Goal: Task Accomplishment & Management: Complete application form

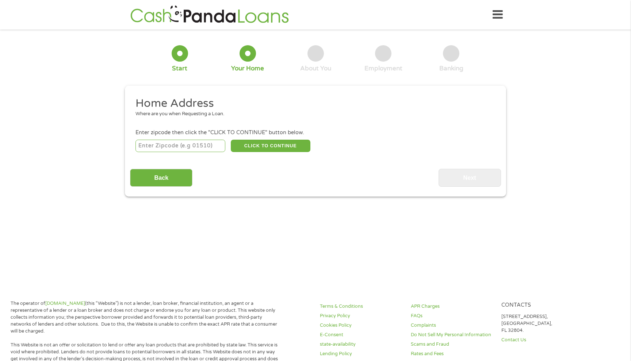
click at [143, 147] on input "number" at bounding box center [180, 146] width 90 height 12
type input "44609"
click at [262, 149] on button "CLICK TO CONTINUE" at bounding box center [271, 146] width 80 height 12
type input "44609"
type input "Beloit"
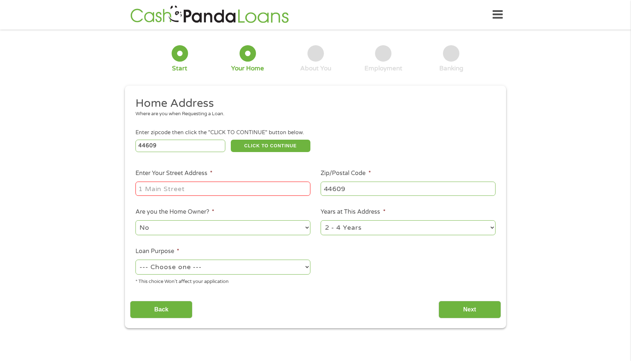
click at [145, 191] on input "Enter Your Street Address *" at bounding box center [222, 189] width 175 height 14
type input "[STREET_ADDRESS][PERSON_NAME]"
click at [363, 230] on select "1 Year or less 1 - 2 Years 2 - 4 Years Over 4 Years" at bounding box center [407, 227] width 175 height 15
select select "60months"
click at [320, 220] on select "1 Year or less 1 - 2 Years 2 - 4 Years Over 4 Years" at bounding box center [407, 227] width 175 height 15
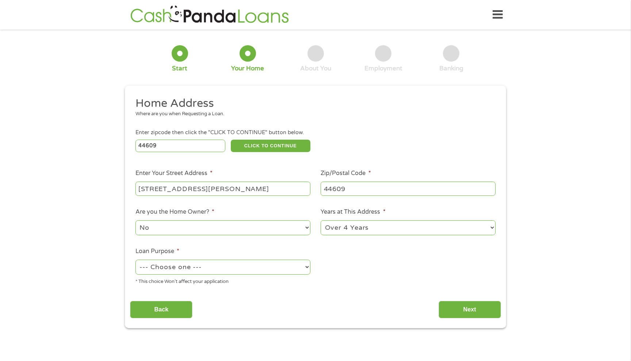
click at [161, 267] on select "--- Choose one --- Pay Bills Debt Consolidation Home Improvement Major Purchase…" at bounding box center [222, 267] width 175 height 15
select select "other"
click at [135, 260] on select "--- Choose one --- Pay Bills Debt Consolidation Home Improvement Major Purchase…" at bounding box center [222, 267] width 175 height 15
click at [451, 308] on input "Next" at bounding box center [469, 310] width 62 height 18
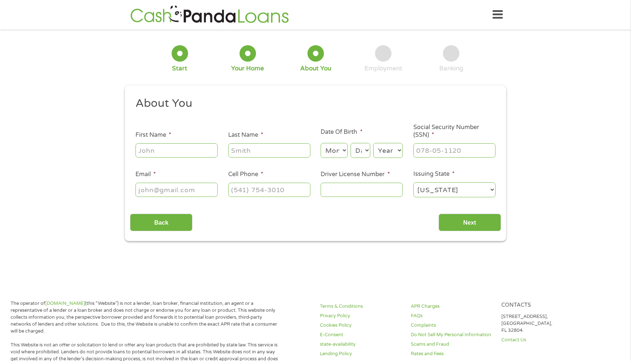
scroll to position [3, 3]
click at [147, 153] on input "First Name *" at bounding box center [176, 150] width 82 height 14
type input "[PERSON_NAME]"
type input "[EMAIL_ADDRESS][DOMAIN_NAME]"
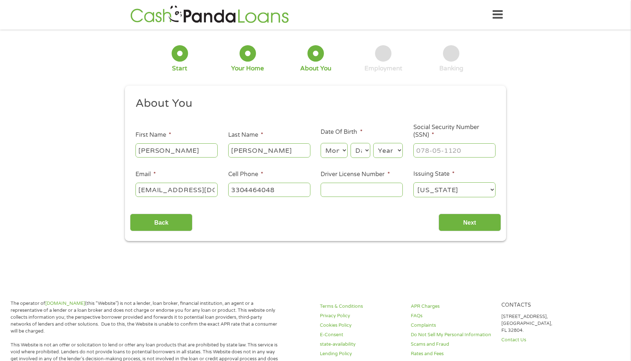
type input "[PHONE_NUMBER]"
click at [338, 157] on select "Month 1 2 3 4 5 6 7 8 9 10 11 12" at bounding box center [333, 150] width 27 height 15
select select "5"
click at [320, 143] on select "Month 1 2 3 4 5 6 7 8 9 10 11 12" at bounding box center [333, 150] width 27 height 15
click at [360, 156] on select "Day 1 2 3 4 5 6 7 8 9 10 11 12 13 14 15 16 17 18 19 20 21 22 23 24 25 26 27 28 …" at bounding box center [360, 150] width 20 height 15
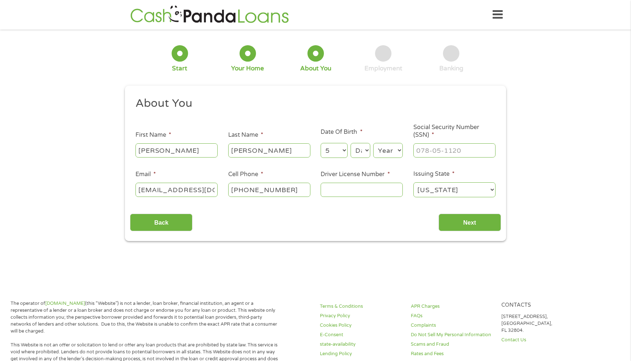
select select "5"
click at [350, 143] on select "Day 1 2 3 4 5 6 7 8 9 10 11 12 13 14 15 16 17 18 19 20 21 22 23 24 25 26 27 28 …" at bounding box center [360, 150] width 20 height 15
click at [401, 153] on select "Year [DATE] 2006 2005 2004 2003 2002 2001 2000 1999 1998 1997 1996 1995 1994 19…" at bounding box center [388, 150] width 30 height 15
select select "1943"
click at [373, 143] on select "Year [DATE] 2006 2005 2004 2003 2002 2001 2000 1999 1998 1997 1996 1995 1994 19…" at bounding box center [388, 150] width 30 height 15
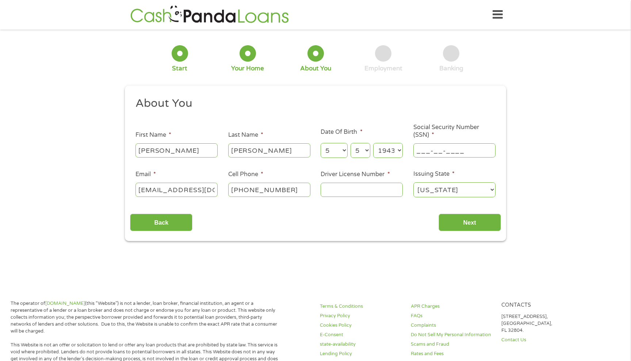
click at [422, 153] on input "___-__-____" at bounding box center [454, 150] width 82 height 14
click at [417, 151] on input "_30-__-____" at bounding box center [454, 150] width 82 height 14
type input "300-40-8481"
click at [287, 190] on input "[PHONE_NUMBER]" at bounding box center [269, 190] width 82 height 14
type input "[PHONE_NUMBER]"
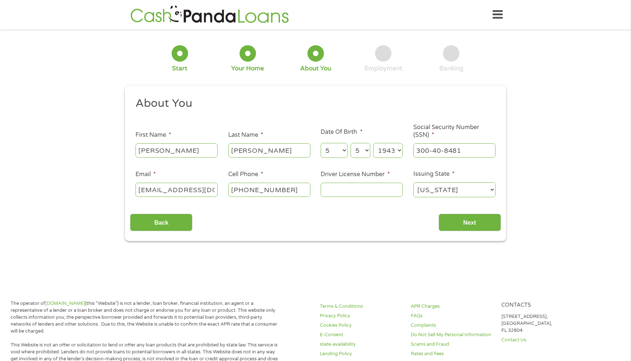
click at [305, 222] on div "Back Next" at bounding box center [315, 219] width 370 height 23
click at [344, 191] on input "Driver License Number *" at bounding box center [361, 190] width 82 height 14
type input "RN594782"
click at [460, 224] on input "Next" at bounding box center [469, 223] width 62 height 18
click at [455, 219] on input "Next" at bounding box center [469, 223] width 62 height 18
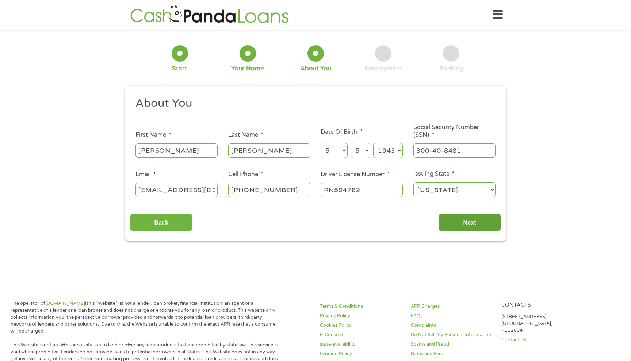
drag, startPoint x: 450, startPoint y: 221, endPoint x: 456, endPoint y: 223, distance: 5.8
click at [456, 223] on input "Next" at bounding box center [469, 223] width 62 height 18
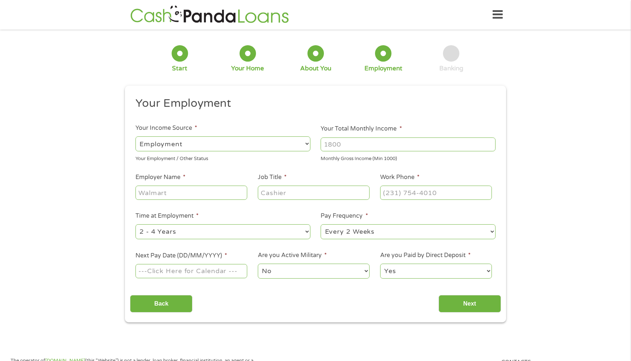
click at [154, 143] on select "--- Choose one --- Employment [DEMOGRAPHIC_DATA] Benefits" at bounding box center [222, 143] width 175 height 15
select select "benefits"
click at [135, 136] on select "--- Choose one --- Employment [DEMOGRAPHIC_DATA] Benefits" at bounding box center [222, 143] width 175 height 15
type input "Other"
type input "[PHONE_NUMBER]"
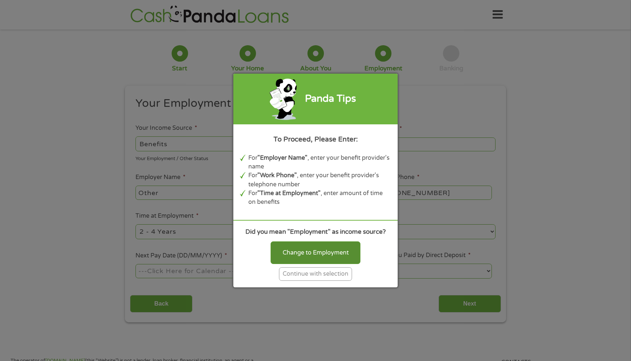
click at [309, 252] on div "Change to Employment" at bounding box center [315, 253] width 90 height 23
select select "fullTime"
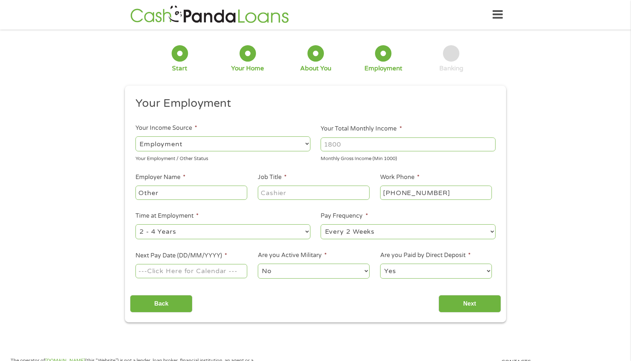
click at [327, 144] on input "Your Total Monthly Income *" at bounding box center [407, 145] width 175 height 14
type input "4000"
click at [159, 198] on input "Other" at bounding box center [191, 193] width 112 height 14
click at [140, 197] on input "Other" at bounding box center [191, 193] width 112 height 14
type input "Veterans Administration"
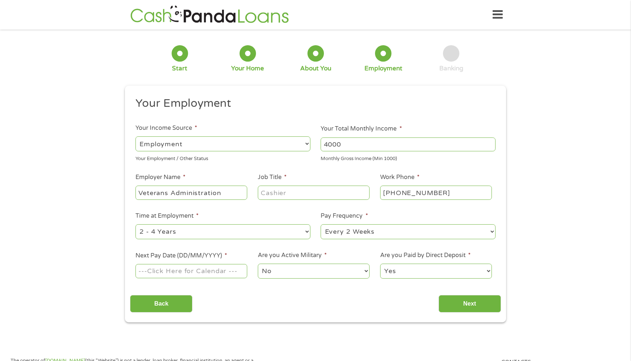
click at [291, 194] on input "Job Title *" at bounding box center [314, 193] width 112 height 14
type input "Surviving Spouse"
click at [387, 192] on input "[PHONE_NUMBER]" at bounding box center [436, 193] width 112 height 14
type input "[PHONE_NUMBER]"
click at [185, 238] on select "--- Choose one --- 1 Year or less 1 - 2 Years 2 - 4 Years Over 4 Years" at bounding box center [222, 231] width 175 height 15
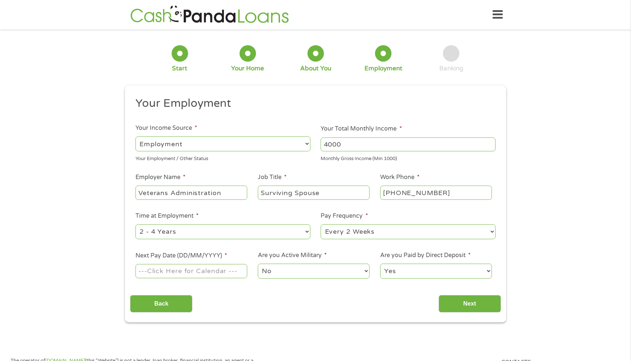
select select "60months"
click at [135, 224] on select "--- Choose one --- 1 Year or less 1 - 2 Years 2 - 4 Years Over 4 Years" at bounding box center [222, 231] width 175 height 15
drag, startPoint x: 382, startPoint y: 232, endPoint x: 385, endPoint y: 236, distance: 4.6
click at [383, 234] on select "--- Choose one --- Every 2 Weeks Every Week Monthly Semi-Monthly" at bounding box center [407, 231] width 175 height 15
select select "monthly"
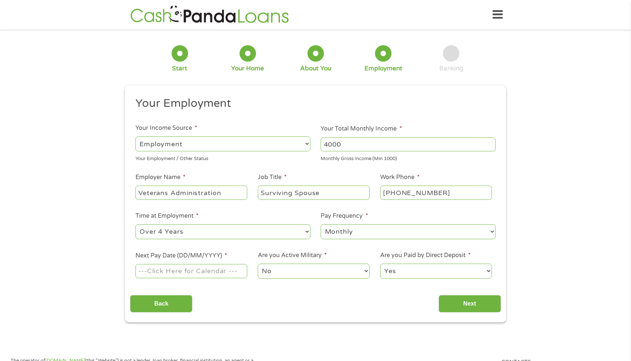
click at [320, 224] on select "--- Choose one --- Every 2 Weeks Every Week Monthly Semi-Monthly" at bounding box center [407, 231] width 175 height 15
click at [221, 272] on input "Next Pay Date (DD/MM/YYYY) *" at bounding box center [191, 271] width 112 height 14
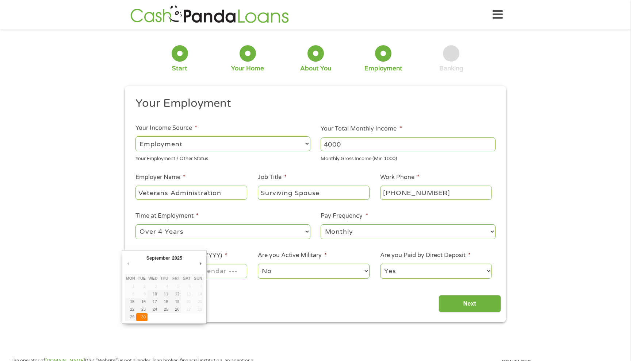
type input "[DATE]"
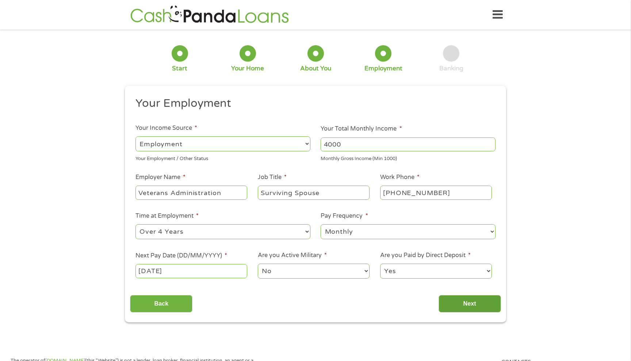
click at [466, 306] on input "Next" at bounding box center [469, 304] width 62 height 18
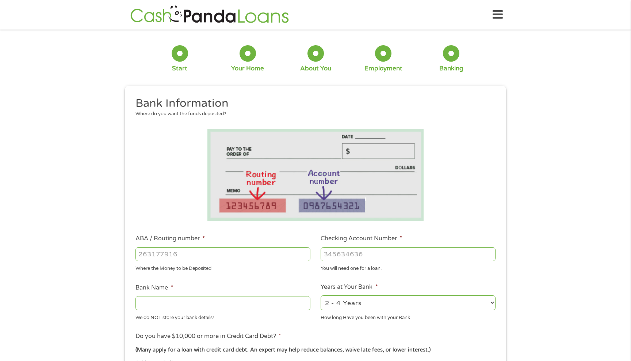
click at [142, 261] on input "ABA / Routing number *" at bounding box center [222, 254] width 175 height 14
click at [150, 259] on input "ABA / Routing number *" at bounding box center [222, 254] width 175 height 14
type input "041001039"
type input "KEYBANK"
type input "041001039"
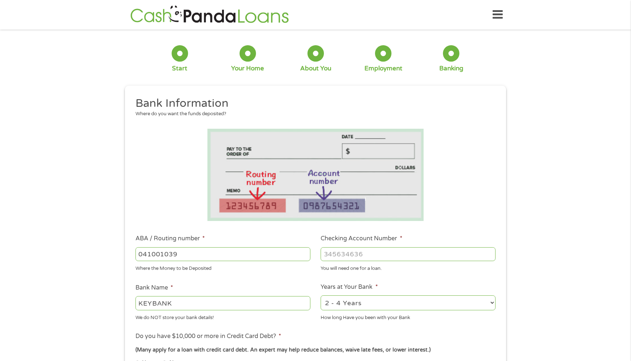
click at [334, 261] on div at bounding box center [407, 254] width 175 height 17
click at [326, 256] on input "Checking Account Number *" at bounding box center [407, 254] width 175 height 14
type input "358626655718"
click at [381, 304] on select "2 - 4 Years 6 - 12 Months 1 - 2 Years Over 4 Years" at bounding box center [407, 303] width 175 height 15
select select "24months"
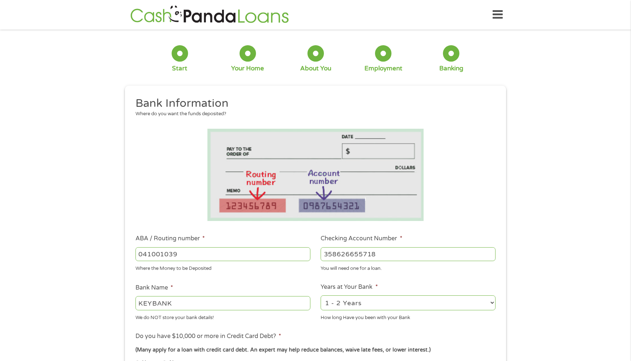
click at [320, 296] on select "2 - 4 Years 6 - 12 Months 1 - 2 Years Over 4 Years" at bounding box center [407, 303] width 175 height 15
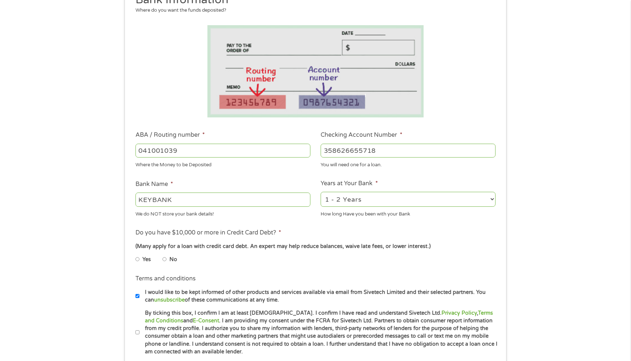
scroll to position [109, 0]
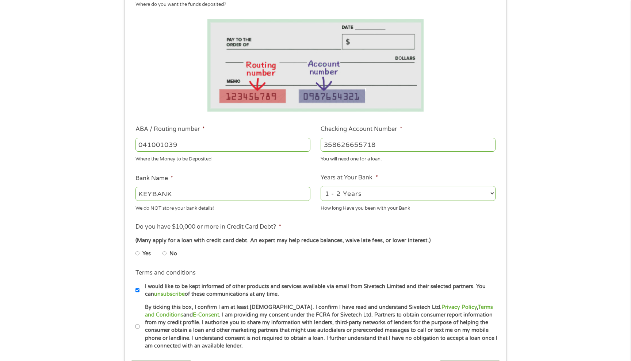
click at [164, 253] on input "No" at bounding box center [164, 254] width 4 height 12
radio input "true"
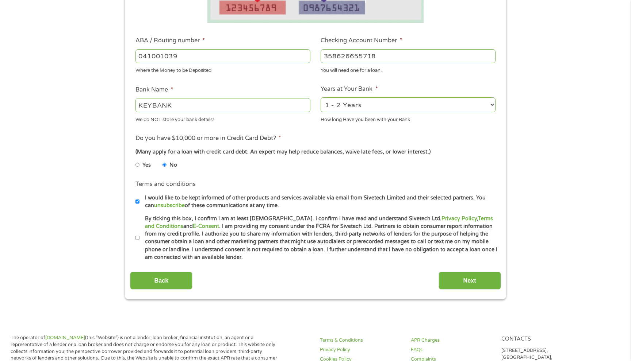
scroll to position [219, 0]
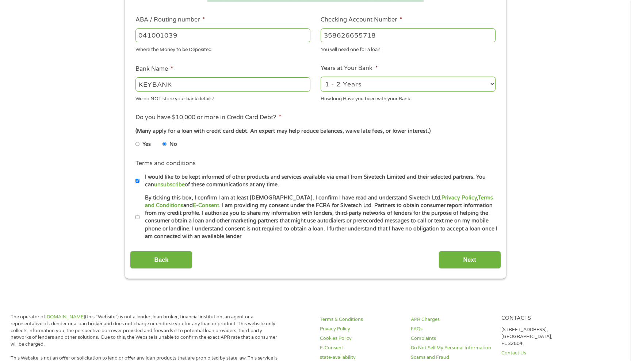
click at [138, 217] on input "By ticking this box, I confirm I am at least [DEMOGRAPHIC_DATA]. I confirm I ha…" at bounding box center [137, 218] width 4 height 12
checkbox input "true"
click at [458, 264] on input "Next" at bounding box center [469, 260] width 62 height 18
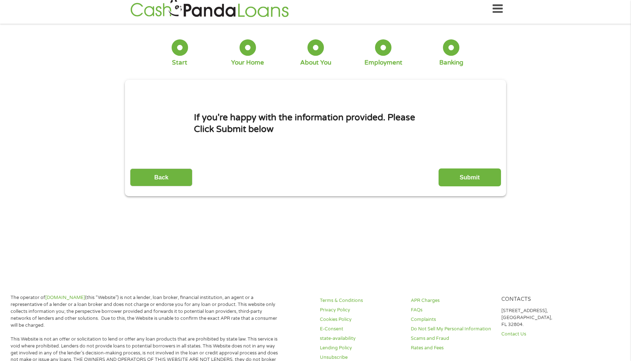
scroll to position [3, 3]
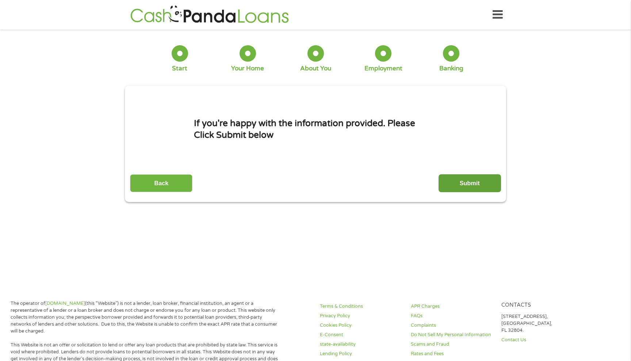
click at [452, 183] on input "Submit" at bounding box center [469, 183] width 62 height 18
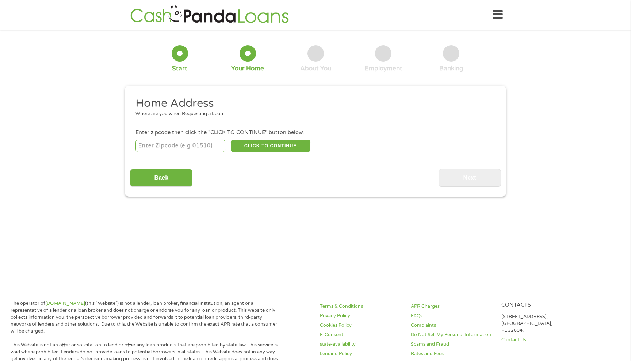
click at [155, 147] on input "number" at bounding box center [180, 146] width 90 height 12
type input "44609"
click at [239, 144] on button "CLICK TO CONTINUE" at bounding box center [271, 146] width 80 height 12
type input "44609"
type input "Beloit"
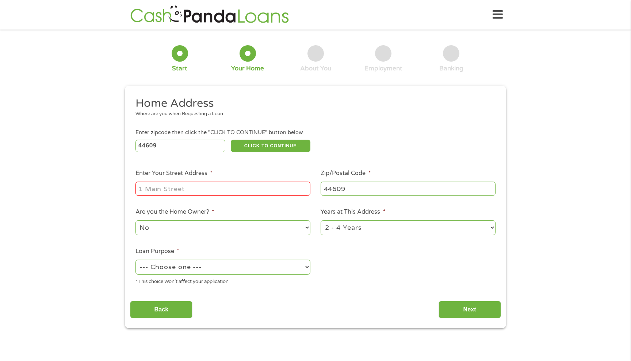
click at [157, 189] on input "Enter Your Street Address *" at bounding box center [222, 189] width 175 height 14
type input "[STREET_ADDRESS][PERSON_NAME]"
click at [337, 232] on select "1 Year or less 1 - 2 Years 2 - 4 Years Over 4 Years" at bounding box center [407, 227] width 175 height 15
select select "60months"
click at [320, 220] on select "1 Year or less 1 - 2 Years 2 - 4 Years Over 4 Years" at bounding box center [407, 227] width 175 height 15
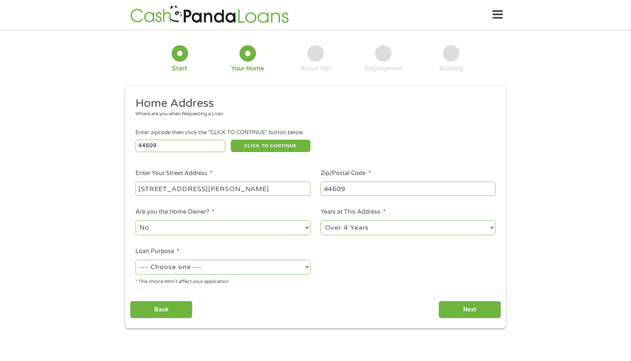
click at [186, 269] on select "--- Choose one --- Pay Bills Debt Consolidation Home Improvement Major Purchase…" at bounding box center [222, 267] width 175 height 15
select select "other"
click at [135, 260] on select "--- Choose one --- Pay Bills Debt Consolidation Home Improvement Major Purchase…" at bounding box center [222, 267] width 175 height 15
click at [459, 311] on input "Next" at bounding box center [469, 310] width 62 height 18
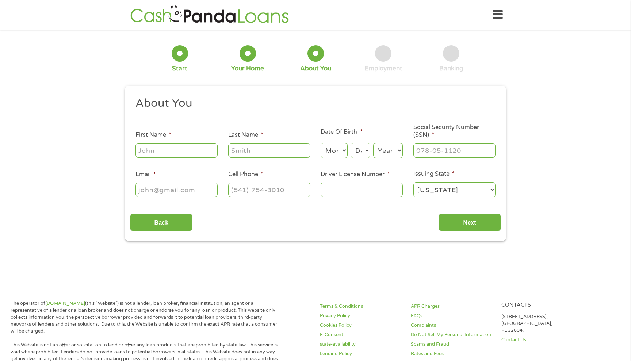
scroll to position [3, 3]
drag, startPoint x: 458, startPoint y: 225, endPoint x: 454, endPoint y: 222, distance: 5.7
click at [457, 223] on input "Next" at bounding box center [469, 223] width 62 height 18
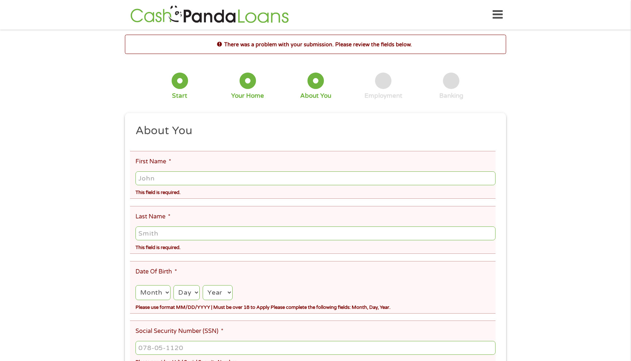
click at [147, 178] on input "First Name *" at bounding box center [315, 179] width 360 height 14
type input "[PERSON_NAME]"
type input "[EMAIL_ADDRESS][DOMAIN_NAME]"
type input "[PHONE_NUMBER]"
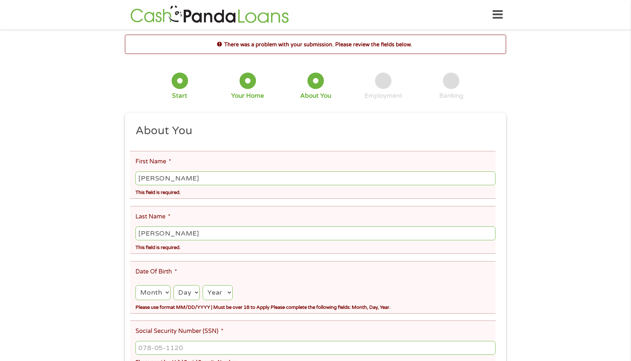
click at [155, 294] on select "Month 1 2 3 4 5 6 7 8 9 10 11 12" at bounding box center [152, 292] width 35 height 15
select select "5"
click at [135, 285] on select "Month 1 2 3 4 5 6 7 8 9 10 11 12" at bounding box center [152, 292] width 35 height 15
click at [186, 295] on select "Day 1 2 3 4 5 6 7 8 9 10 11 12 13 14 15 16 17 18 19 20 21 22 23 24 25 26 27 28 …" at bounding box center [186, 292] width 26 height 15
select select "6"
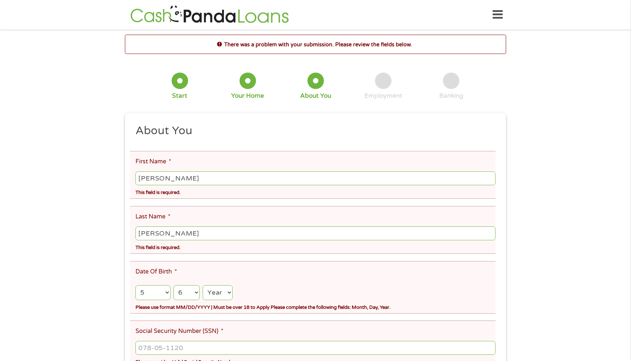
click at [173, 285] on select "Day 1 2 3 4 5 6 7 8 9 10 11 12 13 14 15 16 17 18 19 20 21 22 23 24 25 26 27 28 …" at bounding box center [186, 292] width 26 height 15
click at [222, 293] on select "Year [DATE] 2006 2005 2004 2003 2002 2001 2000 1999 1998 1997 1996 1995 1994 19…" at bounding box center [218, 292] width 30 height 15
click at [235, 283] on div "Month Month 1 2 3 4 5 6 7 8 9 10 11 12 Day Day 1 2 3 4 5 6 7 8 9 10 11 12 13 14…" at bounding box center [315, 290] width 360 height 21
click at [227, 295] on select "Year [DATE] 2006 2005 2004 2003 2002 2001 2000 1999 1998 1997 1996 1995 1994 19…" at bounding box center [218, 292] width 30 height 15
select select "1943"
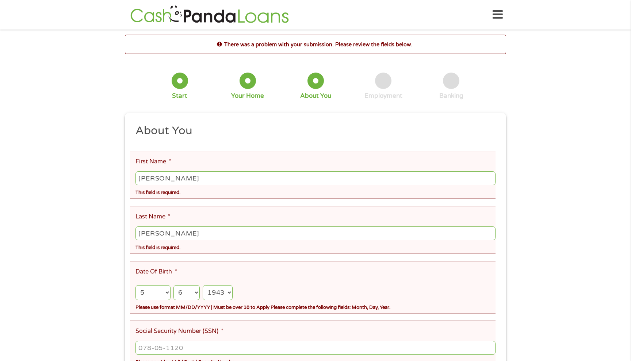
click at [203, 285] on select "Year [DATE] 2006 2005 2004 2003 2002 2001 2000 1999 1998 1997 1996 1995 1994 19…" at bounding box center [218, 292] width 30 height 15
click at [148, 349] on input "___-__-____" at bounding box center [315, 348] width 360 height 14
type input "300-40-8481"
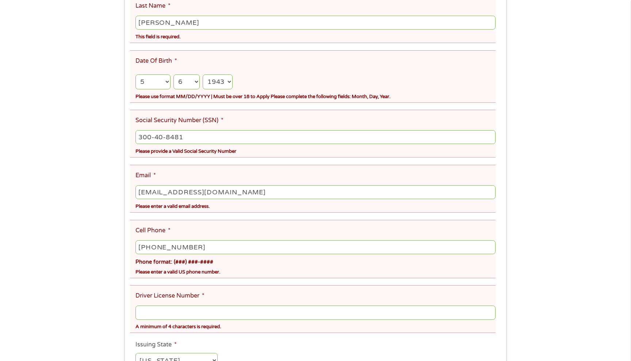
scroll to position [219, 0]
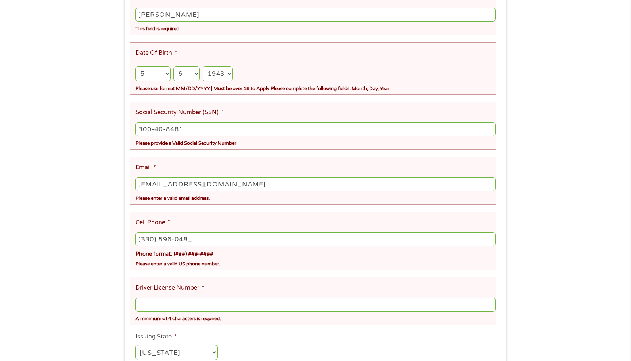
type input "[PHONE_NUMBER]"
drag, startPoint x: 147, startPoint y: 308, endPoint x: 144, endPoint y: 308, distance: 3.7
click at [147, 308] on input "Driver License Number *" at bounding box center [315, 305] width 360 height 14
type input "RN594782"
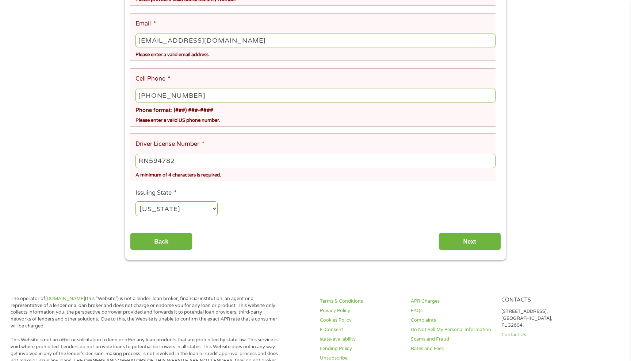
scroll to position [365, 0]
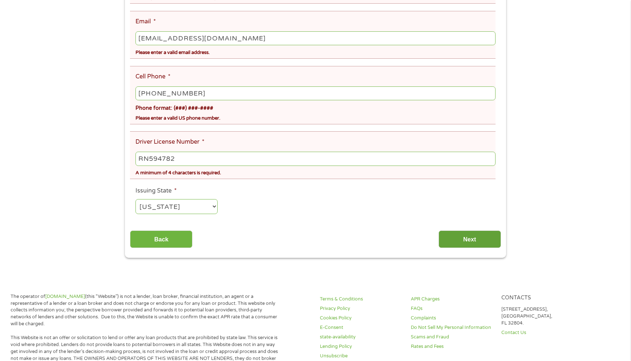
click at [467, 241] on input "Next" at bounding box center [469, 240] width 62 height 18
click at [450, 235] on input "Next" at bounding box center [469, 240] width 62 height 18
click at [452, 238] on input "Next" at bounding box center [469, 240] width 62 height 18
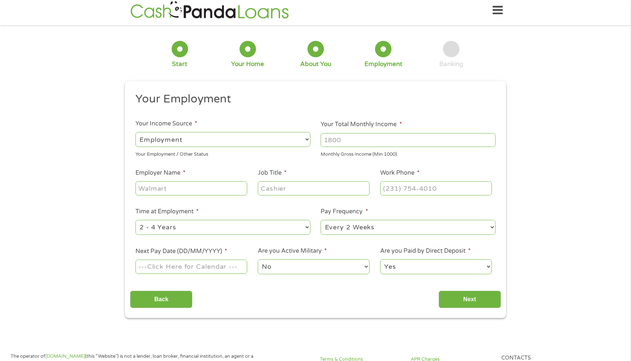
scroll to position [0, 0]
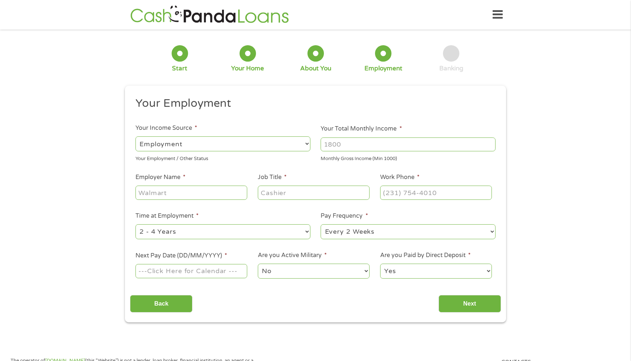
click at [187, 146] on select "--- Choose one --- Employment [DEMOGRAPHIC_DATA] Benefits" at bounding box center [222, 143] width 175 height 15
select select "benefits"
click at [135, 136] on select "--- Choose one --- Employment [DEMOGRAPHIC_DATA] Benefits" at bounding box center [222, 143] width 175 height 15
type input "Other"
type input "[PHONE_NUMBER]"
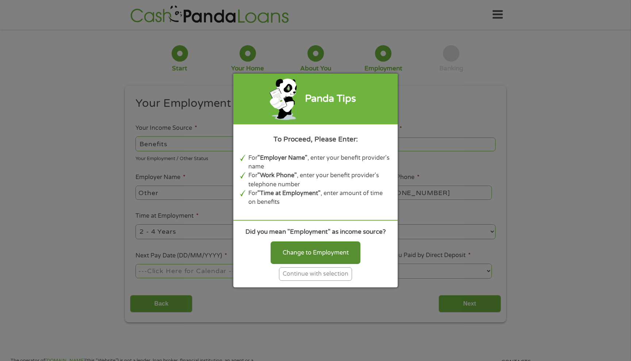
click at [298, 249] on div "Change to Employment" at bounding box center [315, 253] width 90 height 23
select select "fullTime"
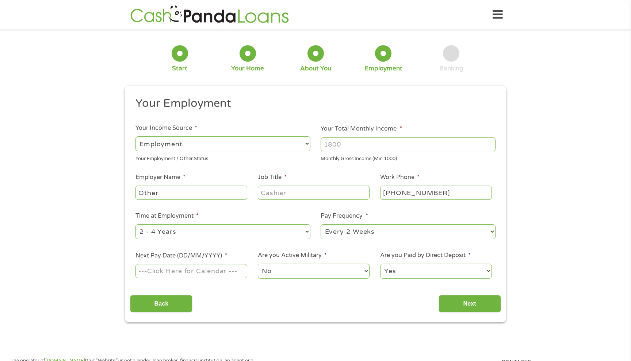
click at [333, 145] on input "Your Total Monthly Income *" at bounding box center [407, 145] width 175 height 14
type input "4000"
click at [161, 195] on input "Other" at bounding box center [191, 193] width 112 height 14
click at [166, 198] on input "Other" at bounding box center [191, 193] width 112 height 14
click at [139, 194] on input "Other" at bounding box center [191, 193] width 112 height 14
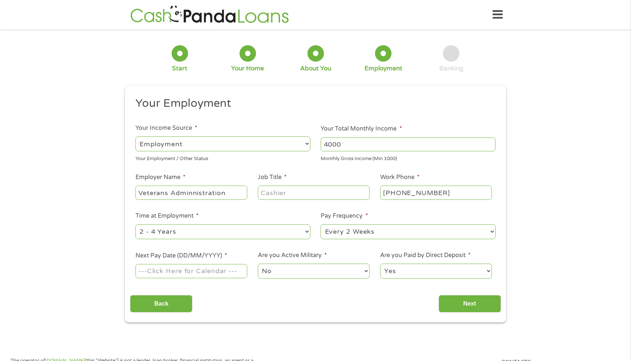
type input "Veterans Adminnistration"
click at [290, 192] on input "Job Title *" at bounding box center [314, 193] width 112 height 14
type input "Surviving Spouse"
type input "[PHONE_NUMBER]"
click at [209, 235] on select "--- Choose one --- 1 Year or less 1 - 2 Years 2 - 4 Years Over 4 Years" at bounding box center [222, 231] width 175 height 15
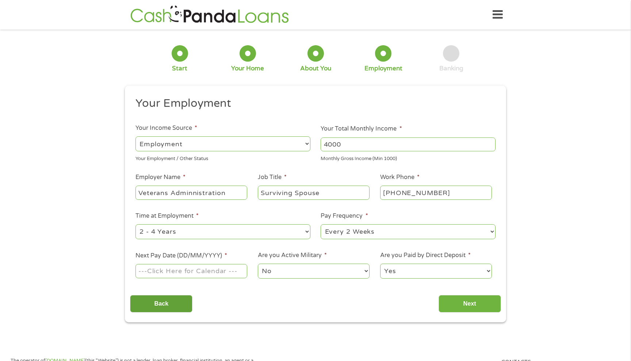
select select "60months"
click at [135, 224] on select "--- Choose one --- 1 Year or less 1 - 2 Years 2 - 4 Years Over 4 Years" at bounding box center [222, 231] width 175 height 15
click at [395, 228] on select "--- Choose one --- Every 2 Weeks Every Week Monthly Semi-Monthly" at bounding box center [407, 231] width 175 height 15
select select "monthly"
click at [320, 224] on select "--- Choose one --- Every 2 Weeks Every Week Monthly Semi-Monthly" at bounding box center [407, 231] width 175 height 15
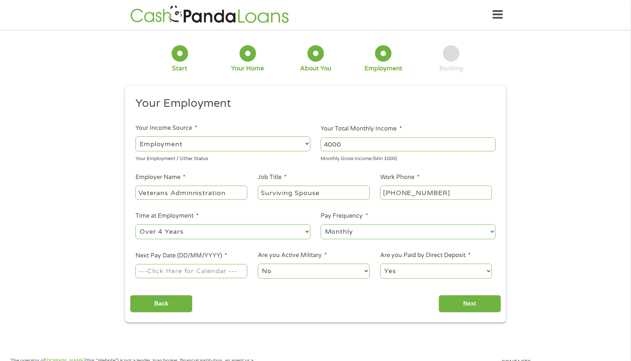
click at [218, 270] on input "Next Pay Date (DD/MM/YYYY) *" at bounding box center [191, 271] width 112 height 14
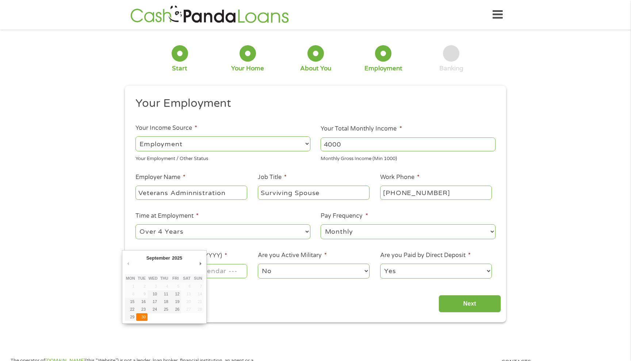
type input "[DATE]"
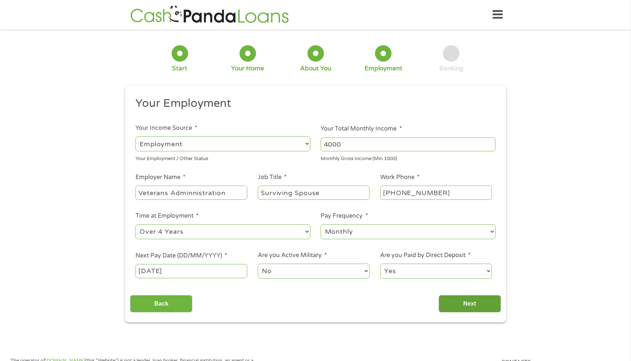
click at [455, 302] on input "Next" at bounding box center [469, 304] width 62 height 18
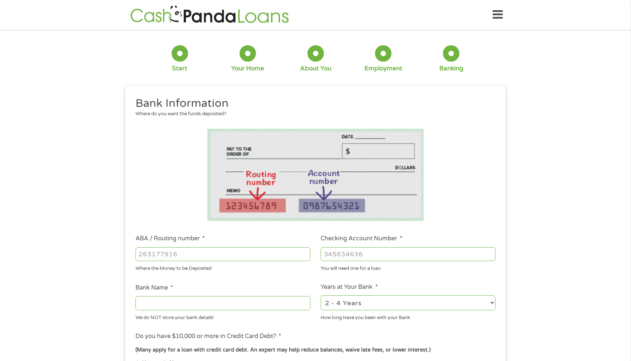
scroll to position [3, 3]
click at [146, 260] on input "ABA / Routing number *" at bounding box center [222, 254] width 175 height 14
type input "041001039"
type input "KEYBANK"
type input "041001039"
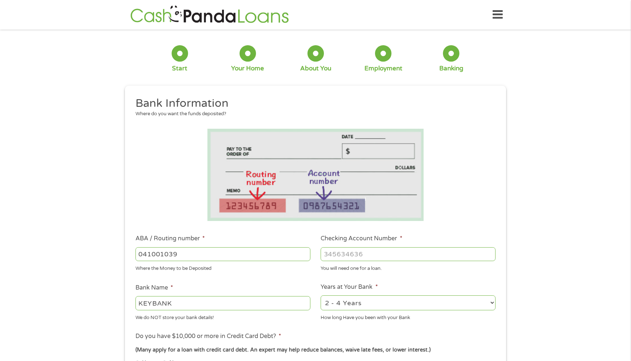
click at [333, 261] on input "Checking Account Number *" at bounding box center [407, 254] width 175 height 14
type input "358626655718"
click at [338, 306] on select "2 - 4 Years 6 - 12 Months 1 - 2 Years Over 4 Years" at bounding box center [407, 303] width 175 height 15
select select "24months"
click at [320, 296] on select "2 - 4 Years 6 - 12 Months 1 - 2 Years Over 4 Years" at bounding box center [407, 303] width 175 height 15
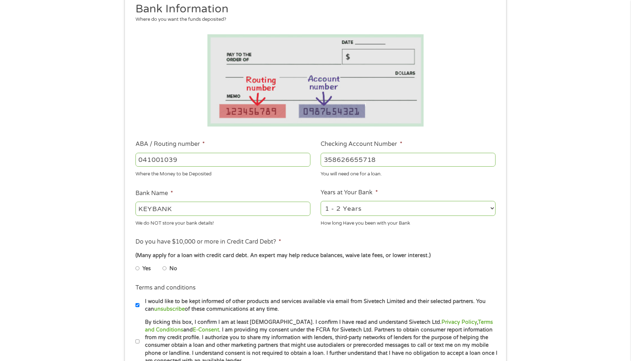
scroll to position [109, 0]
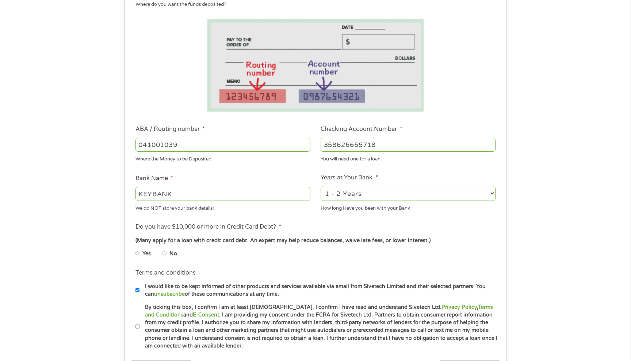
click at [164, 253] on input "No" at bounding box center [164, 254] width 4 height 12
radio input "true"
click at [138, 327] on input "By ticking this box, I confirm I am at least [DEMOGRAPHIC_DATA]. I confirm I ha…" at bounding box center [137, 327] width 4 height 12
checkbox input "true"
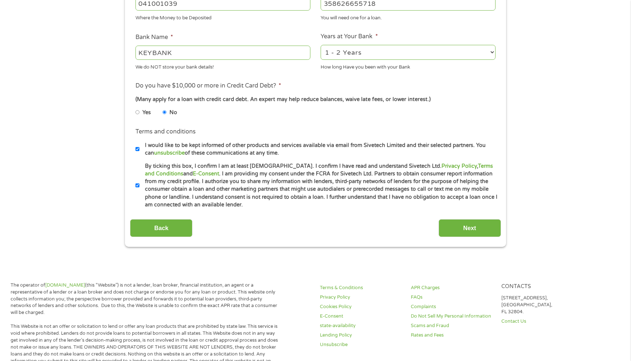
scroll to position [255, 0]
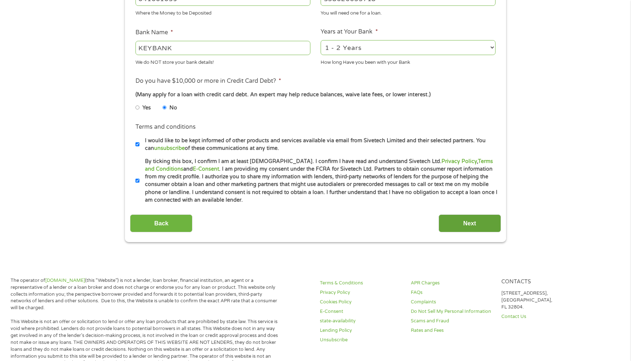
click at [462, 218] on input "Next" at bounding box center [469, 224] width 62 height 18
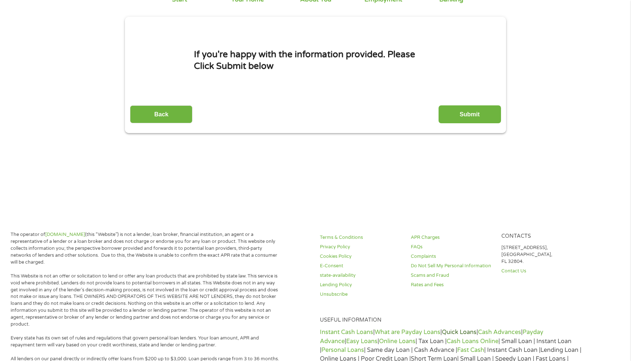
scroll to position [0, 0]
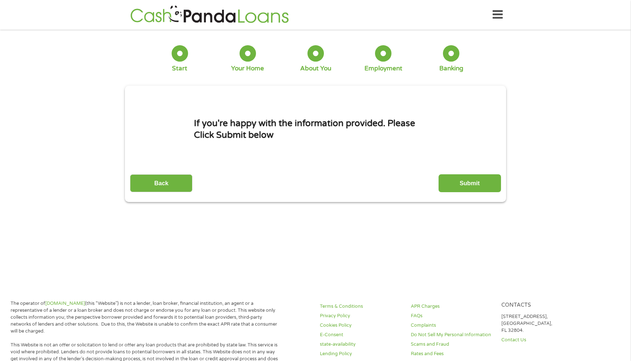
click at [464, 184] on input "Submit" at bounding box center [469, 183] width 62 height 18
